Goal: Find specific page/section: Find specific page/section

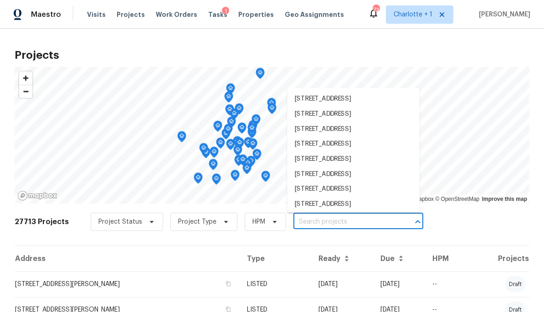
scroll to position [171, 0]
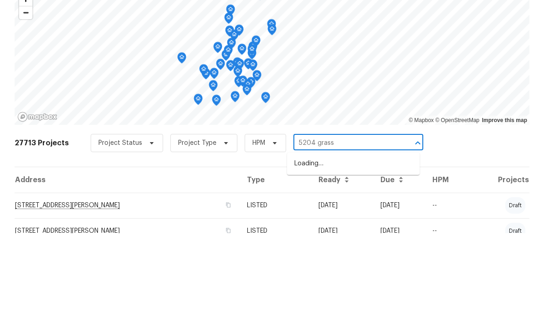
type input "5204 grass r"
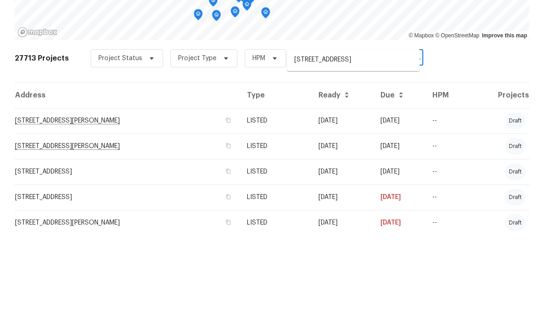
scroll to position [106, 0]
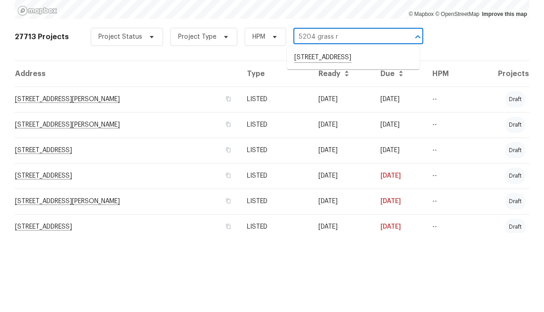
click at [375, 129] on li "5204 Grass Ridge Dr, Charlotte, NC 28216" at bounding box center [353, 136] width 133 height 15
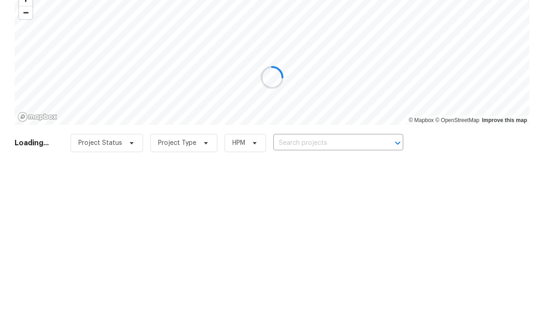
type input "5204 Grass Ridge Dr, Charlotte, NC 28216"
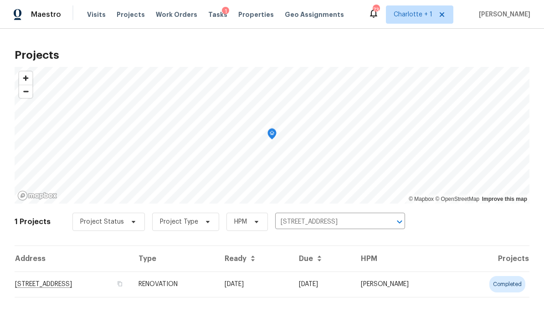
click at [131, 282] on td "5204 Grass Ridge Dr, Charlotte, NC 28216" at bounding box center [73, 284] width 117 height 26
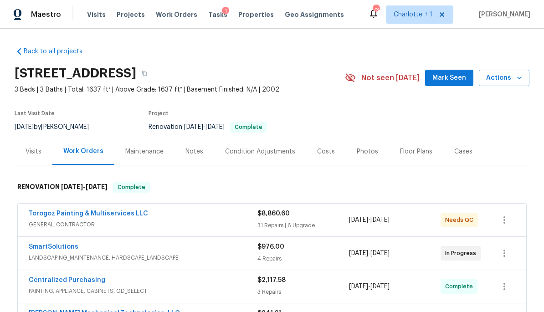
click at [322, 149] on div "Costs" at bounding box center [326, 151] width 18 height 9
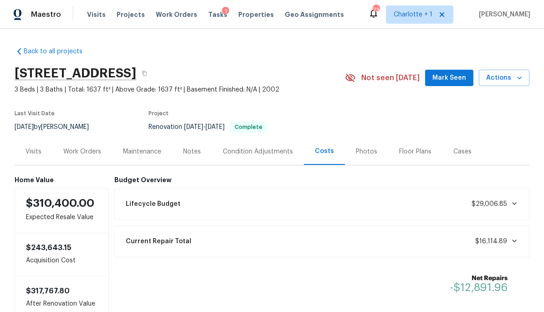
click at [205, 151] on div "Notes" at bounding box center [192, 151] width 40 height 27
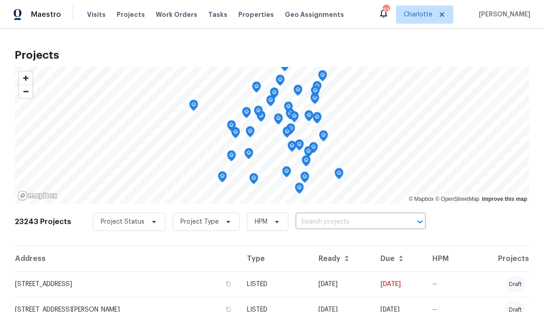
click at [342, 215] on input "text" at bounding box center [348, 222] width 104 height 14
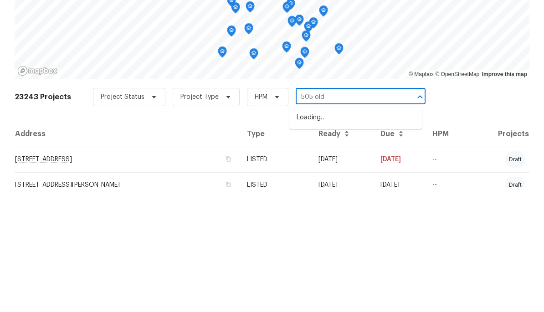
type input "505 old v"
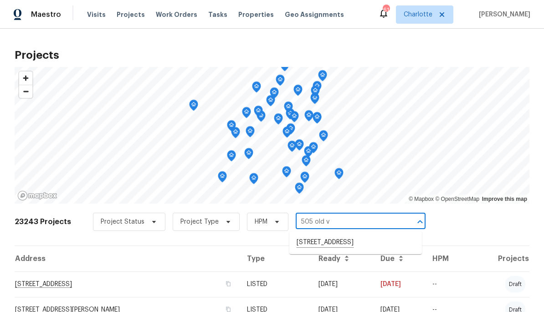
click at [368, 243] on li "505 Old Vine Ct, Charlotte, NC 28214" at bounding box center [355, 242] width 133 height 15
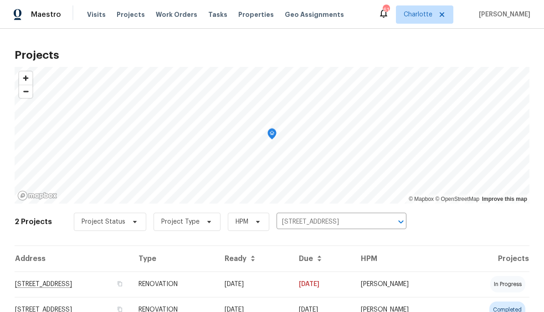
click at [131, 286] on td "505 Old Vine Ct, Charlotte, NC 28214" at bounding box center [73, 284] width 117 height 26
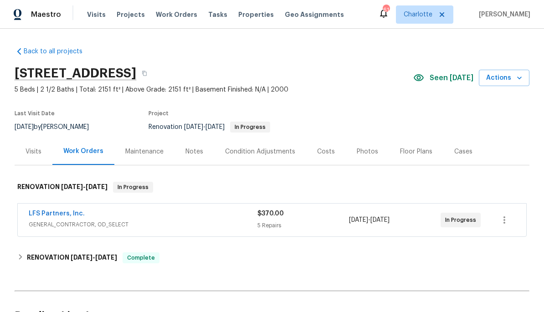
click at [184, 224] on span "GENERAL_CONTRACTOR, OD_SELECT" at bounding box center [143, 224] width 229 height 9
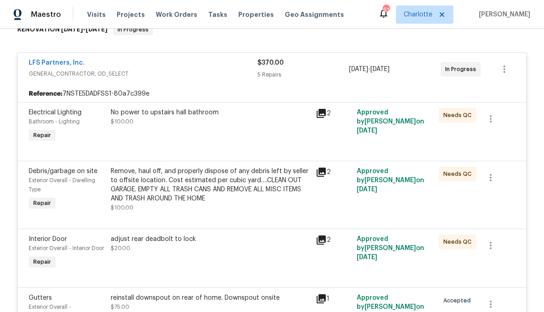
scroll to position [167, 0]
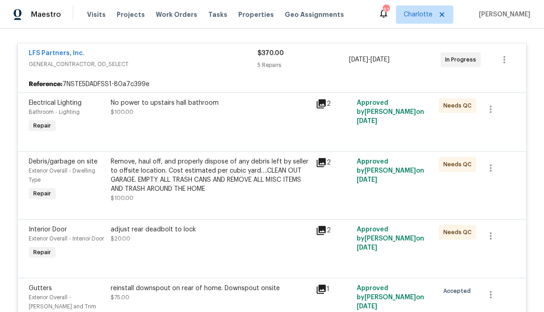
click at [219, 184] on div "Remove, haul off, and properly dispose of any debris left by seller to offsite …" at bounding box center [210, 175] width 199 height 36
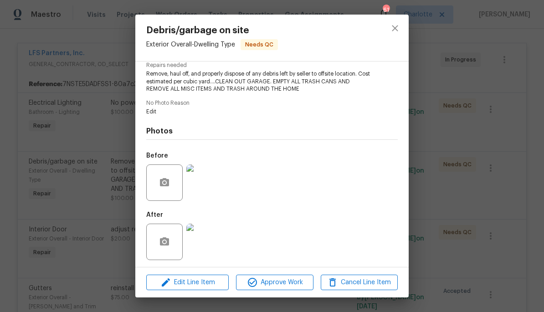
scroll to position [98, 0]
click at [209, 254] on img at bounding box center [204, 241] width 36 height 36
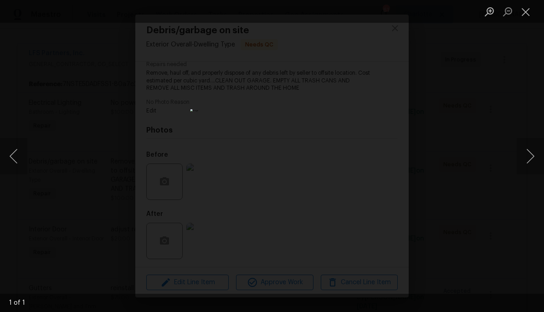
click at [483, 97] on div "Lightbox" at bounding box center [272, 156] width 544 height 312
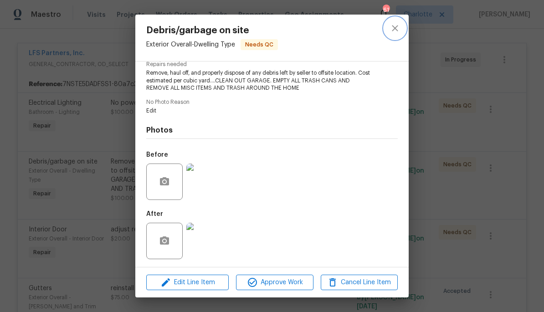
click at [388, 31] on button "close" at bounding box center [395, 28] width 22 height 22
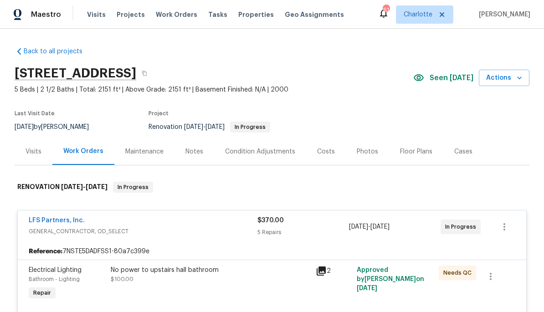
scroll to position [0, 0]
click at [324, 155] on div "Costs" at bounding box center [326, 151] width 18 height 9
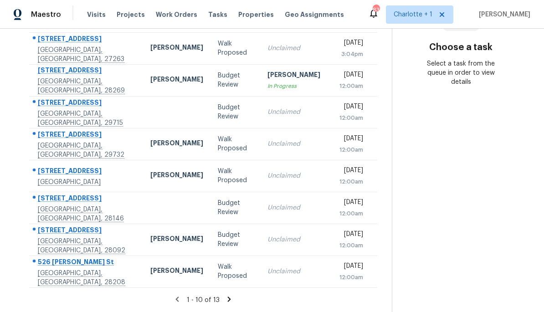
scroll to position [163, 0]
click at [291, 177] on td "Unclaimed" at bounding box center [293, 176] width 67 height 32
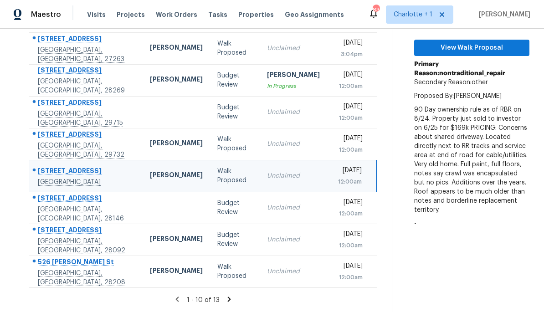
click at [334, 149] on div "12:00am" at bounding box center [348, 149] width 28 height 9
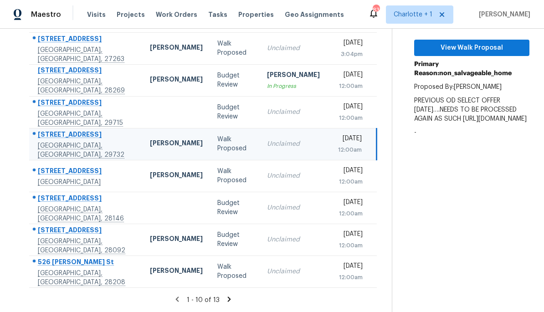
click at [267, 208] on div "Unclaimed" at bounding box center [293, 207] width 53 height 9
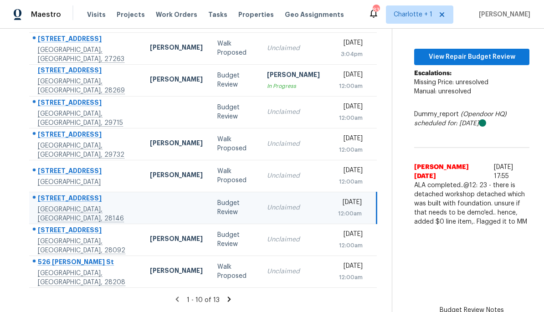
click at [267, 273] on div "Unclaimed" at bounding box center [293, 271] width 53 height 9
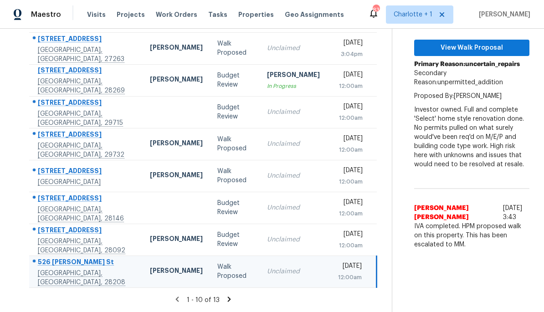
click at [226, 296] on icon at bounding box center [229, 299] width 8 height 8
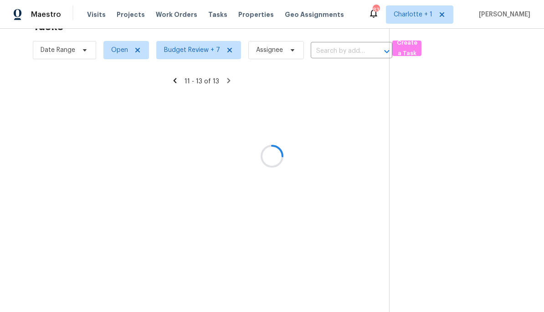
scroll to position [29, 0]
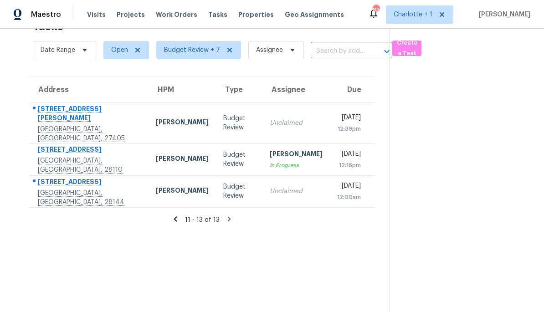
click at [177, 215] on icon at bounding box center [175, 219] width 8 height 8
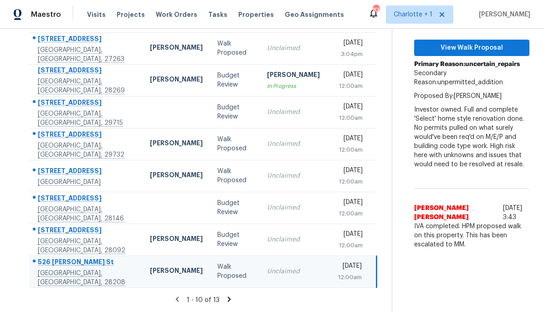
click at [230, 302] on icon at bounding box center [229, 299] width 8 height 8
